Goal: Task Accomplishment & Management: Manage account settings

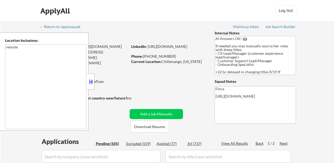
select select ""pending""
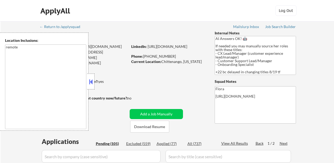
select select ""pending""
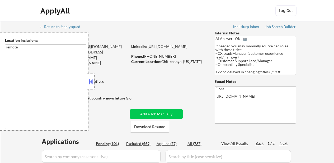
select select ""pending""
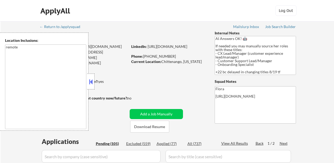
select select ""pending""
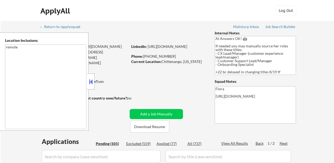
select select ""pending""
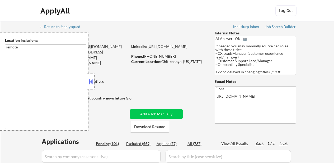
select select ""pending""
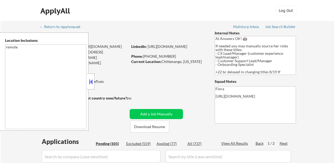
select select ""pending""
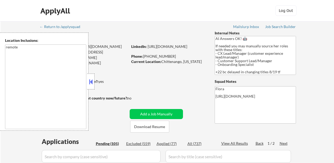
select select ""pending""
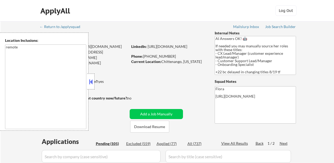
select select ""pending""
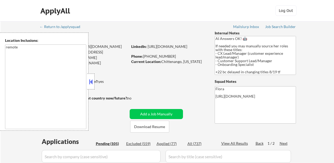
select select ""pending""
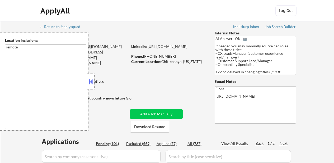
select select ""pending""
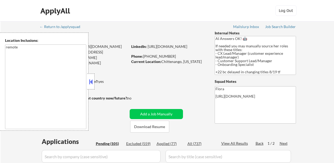
select select ""pending""
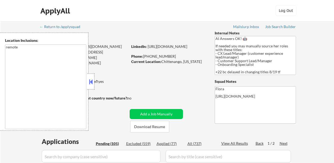
select select ""pending""
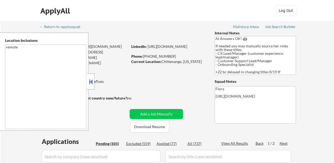
select select ""pending""
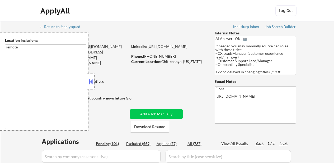
select select ""pending""
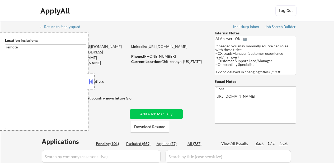
select select ""pending""
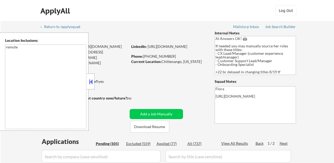
select select ""pending""
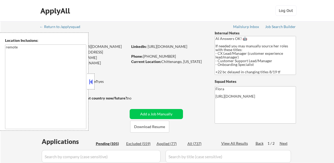
select select ""pending""
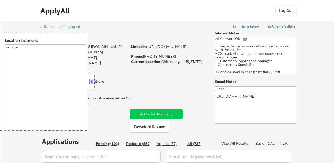
select select ""pending""
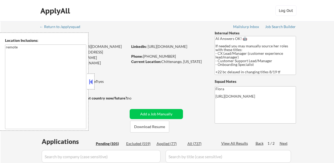
select select ""pending""
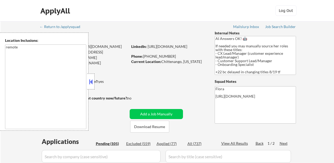
click at [91, 79] on button at bounding box center [91, 82] width 6 height 8
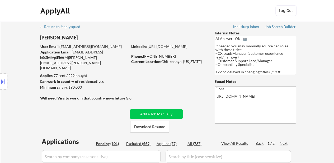
click at [2, 79] on button at bounding box center [3, 81] width 6 height 9
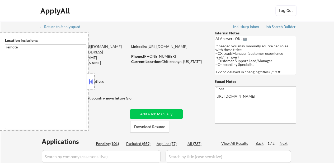
click at [91, 79] on button at bounding box center [91, 82] width 6 height 8
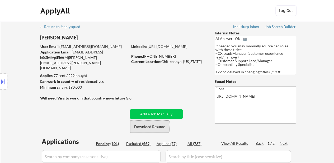
click at [153, 122] on button "Download Resume" at bounding box center [149, 126] width 39 height 12
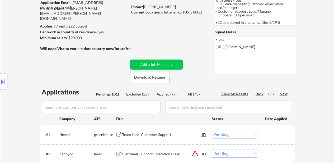
scroll to position [106, 0]
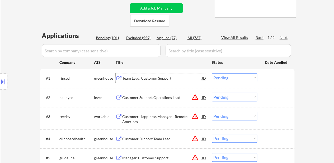
click at [152, 77] on div "Team Lead, Customer Support" at bounding box center [162, 77] width 80 height 5
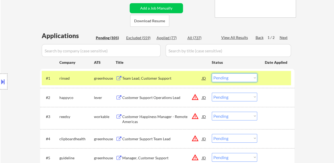
click at [233, 78] on select "Choose an option... Pending Applied Excluded (Questions) Excluded (Expired) Exc…" at bounding box center [234, 77] width 45 height 9
click at [212, 73] on select "Choose an option... Pending Applied Excluded (Questions) Excluded (Expired) Exc…" at bounding box center [234, 77] width 45 height 9
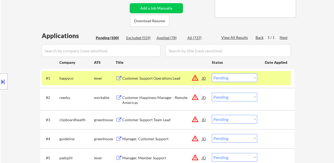
click at [156, 78] on div "Customer Support Operations Lead" at bounding box center [162, 77] width 80 height 5
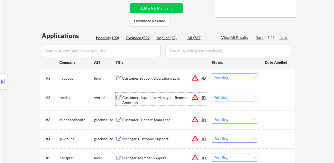
click at [158, 101] on div "Customer Happiness Manager - Remote Americas" at bounding box center [162, 100] width 80 height 10
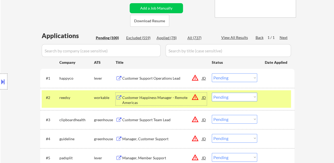
click at [236, 76] on select "Choose an option... Pending Applied Excluded (Questions) Excluded (Expired) Exc…" at bounding box center [234, 77] width 45 height 9
click at [212, 73] on select "Choose an option... Pending Applied Excluded (Questions) Excluded (Expired) Exc…" at bounding box center [234, 77] width 45 height 9
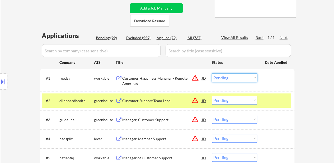
click at [235, 79] on select "Choose an option... Pending Applied Excluded (Questions) Excluded (Expired) Exc…" at bounding box center [234, 77] width 45 height 9
click at [212, 73] on select "Choose an option... Pending Applied Excluded (Questions) Excluded (Expired) Exc…" at bounding box center [234, 77] width 45 height 9
click at [138, 102] on div "Customer Support Team Lead" at bounding box center [162, 100] width 80 height 5
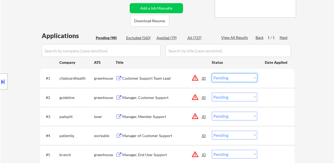
click at [233, 78] on select "Choose an option... Pending Applied Excluded (Questions) Excluded (Expired) Exc…" at bounding box center [234, 77] width 45 height 9
click at [212, 73] on select "Choose an option... Pending Applied Excluded (Questions) Excluded (Expired) Exc…" at bounding box center [234, 77] width 45 height 9
click at [144, 95] on div "Manager, Customer Support" at bounding box center [162, 97] width 80 height 5
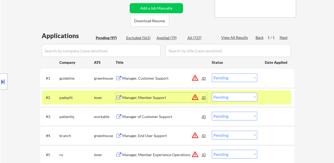
click at [247, 77] on select "Choose an option... Pending Applied Excluded (Questions) Excluded (Expired) Exc…" at bounding box center [234, 77] width 45 height 9
click at [243, 78] on select "Choose an option... Pending Applied Excluded (Questions) Excluded (Expired) Exc…" at bounding box center [234, 77] width 45 height 9
click at [212, 73] on select "Choose an option... Pending Applied Excluded (Questions) Excluded (Expired) Exc…" at bounding box center [234, 77] width 45 height 9
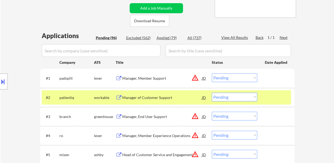
click at [285, 98] on div at bounding box center [276, 97] width 23 height 10
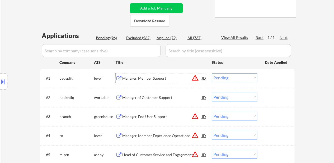
click at [141, 76] on div "Manager, Member Support" at bounding box center [162, 77] width 80 height 5
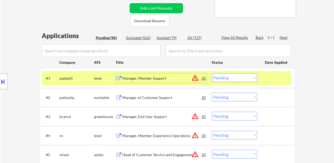
click at [230, 79] on select "Choose an option... Pending Applied Excluded (Questions) Excluded (Expired) Exc…" at bounding box center [234, 77] width 45 height 9
click at [212, 73] on select "Choose an option... Pending Applied Excluded (Questions) Excluded (Expired) Exc…" at bounding box center [234, 77] width 45 height 9
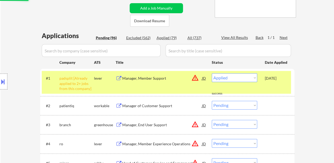
select select ""pending""
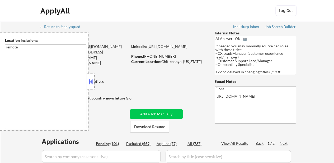
click at [92, 78] on button at bounding box center [91, 82] width 6 height 8
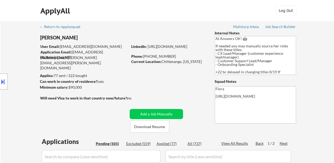
click at [169, 143] on div "Applied (77)" at bounding box center [170, 143] width 26 height 5
select select ""pending""
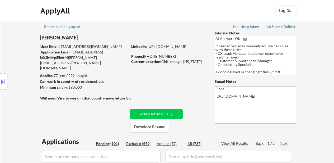
select select ""pending""
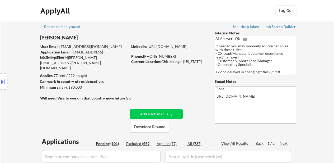
select select ""pending""
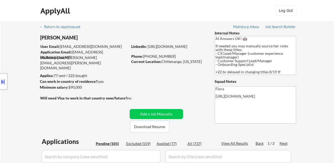
select select ""pending""
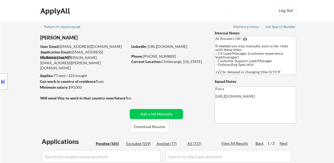
select select ""pending""
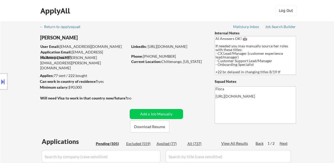
select select ""pending""
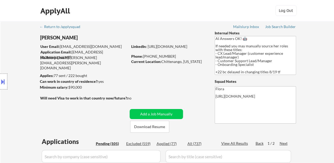
select select ""pending""
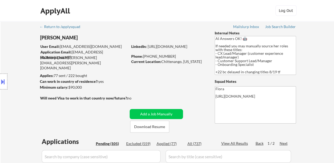
select select ""pending""
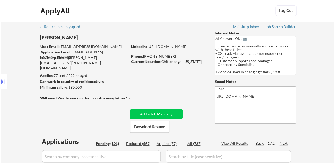
select select ""pending""
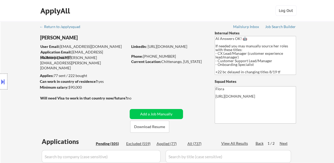
select select ""pending""
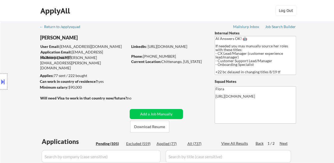
select select ""pending""
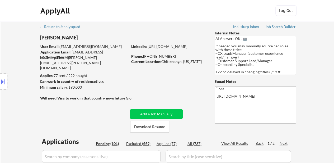
select select ""pending""
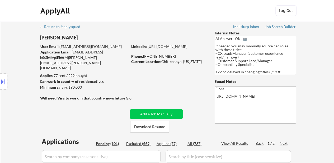
select select ""pending""
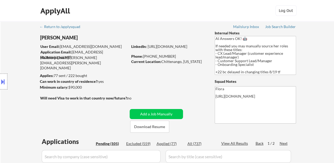
select select ""pending""
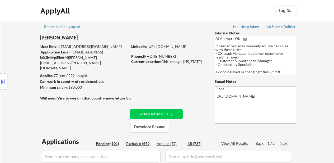
select select ""pending""
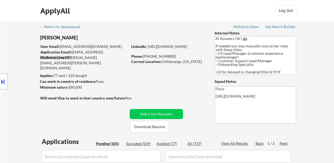
select select ""pending""
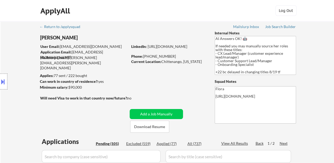
select select ""pending""
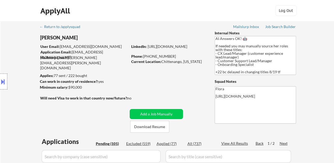
select select ""pending""
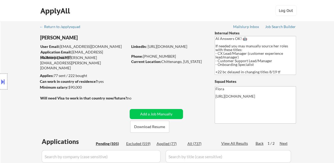
select select ""pending""
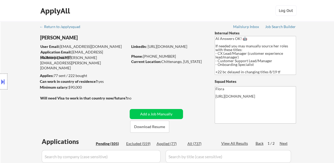
select select ""pending""
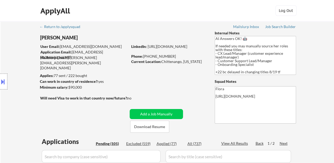
select select ""pending""
click at [167, 143] on div "Applied (77)" at bounding box center [170, 143] width 26 height 5
select select ""applied""
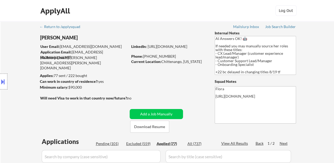
select select ""applied""
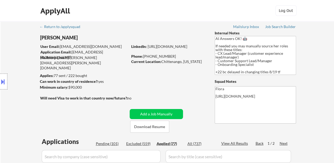
select select ""applied""
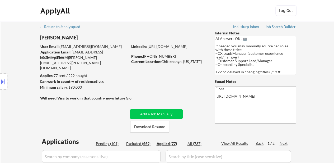
select select ""applied""
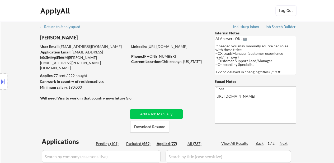
select select ""applied""
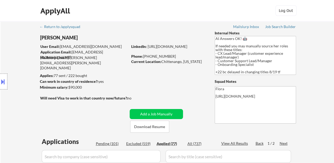
select select ""applied""
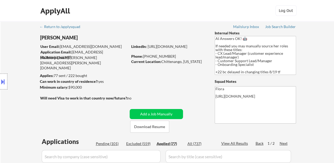
select select ""applied""
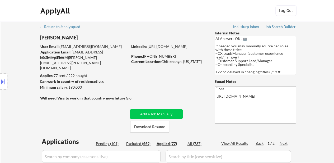
select select ""applied""
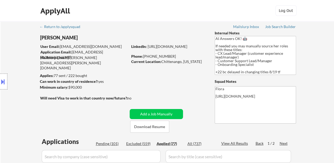
select select ""applied""
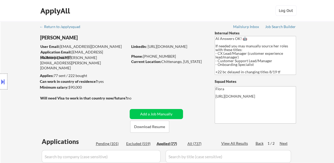
select select ""applied""
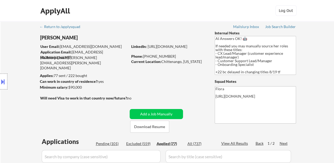
select select ""applied""
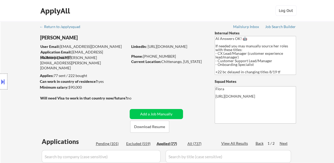
select select ""applied""
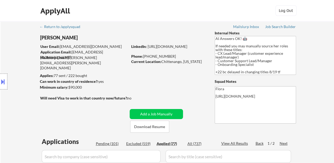
select select ""applied""
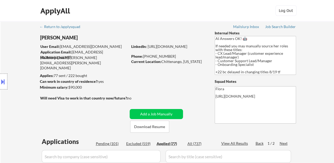
select select ""applied""
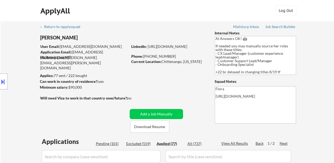
select select ""applied""
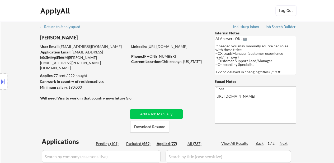
select select ""applied""
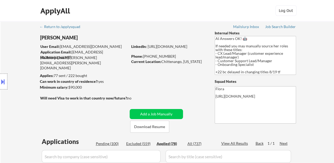
select select ""applied""
